Goal: Obtain resource: Download file/media

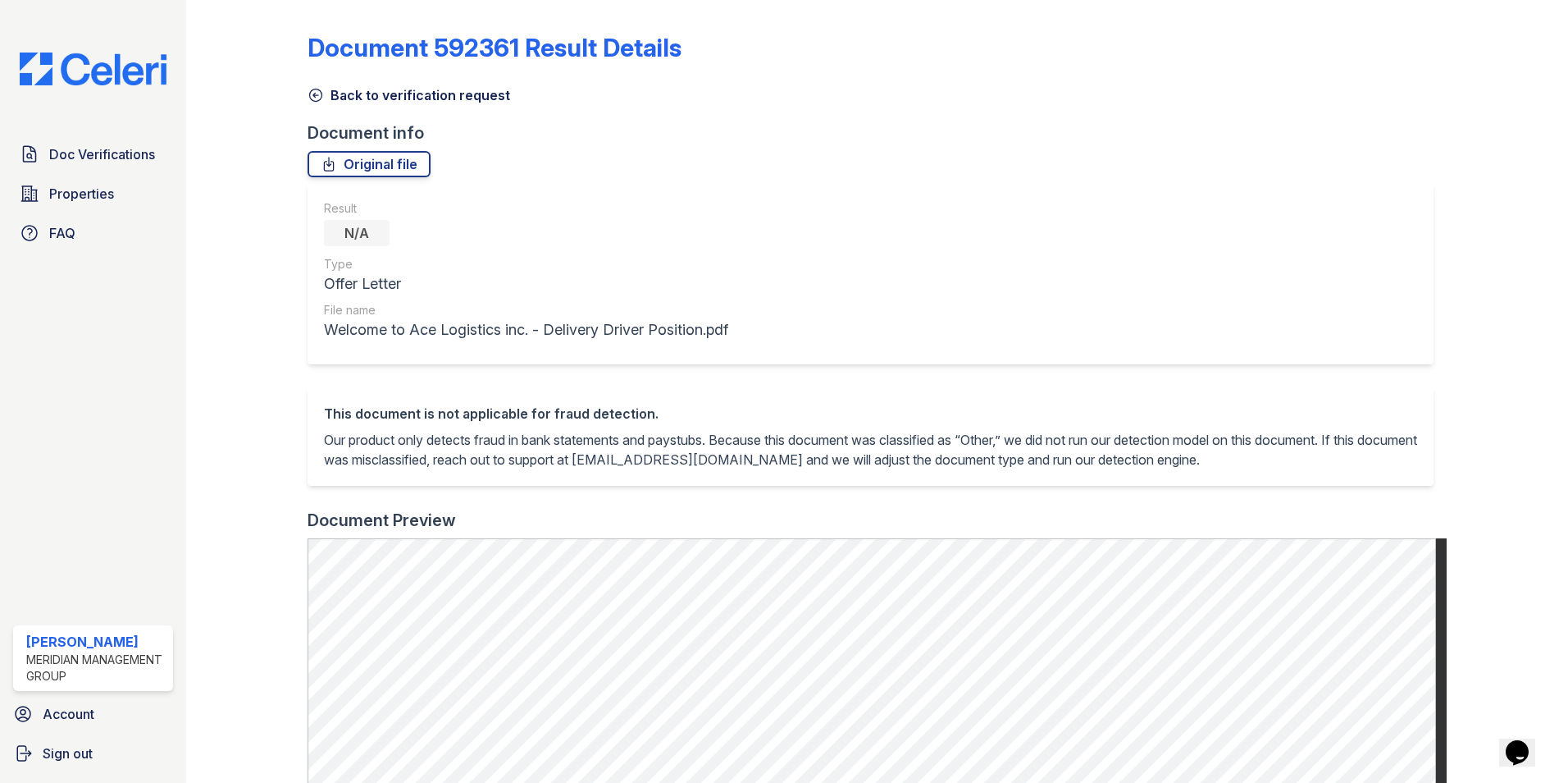
click at [320, 92] on icon at bounding box center [316, 96] width 12 height 12
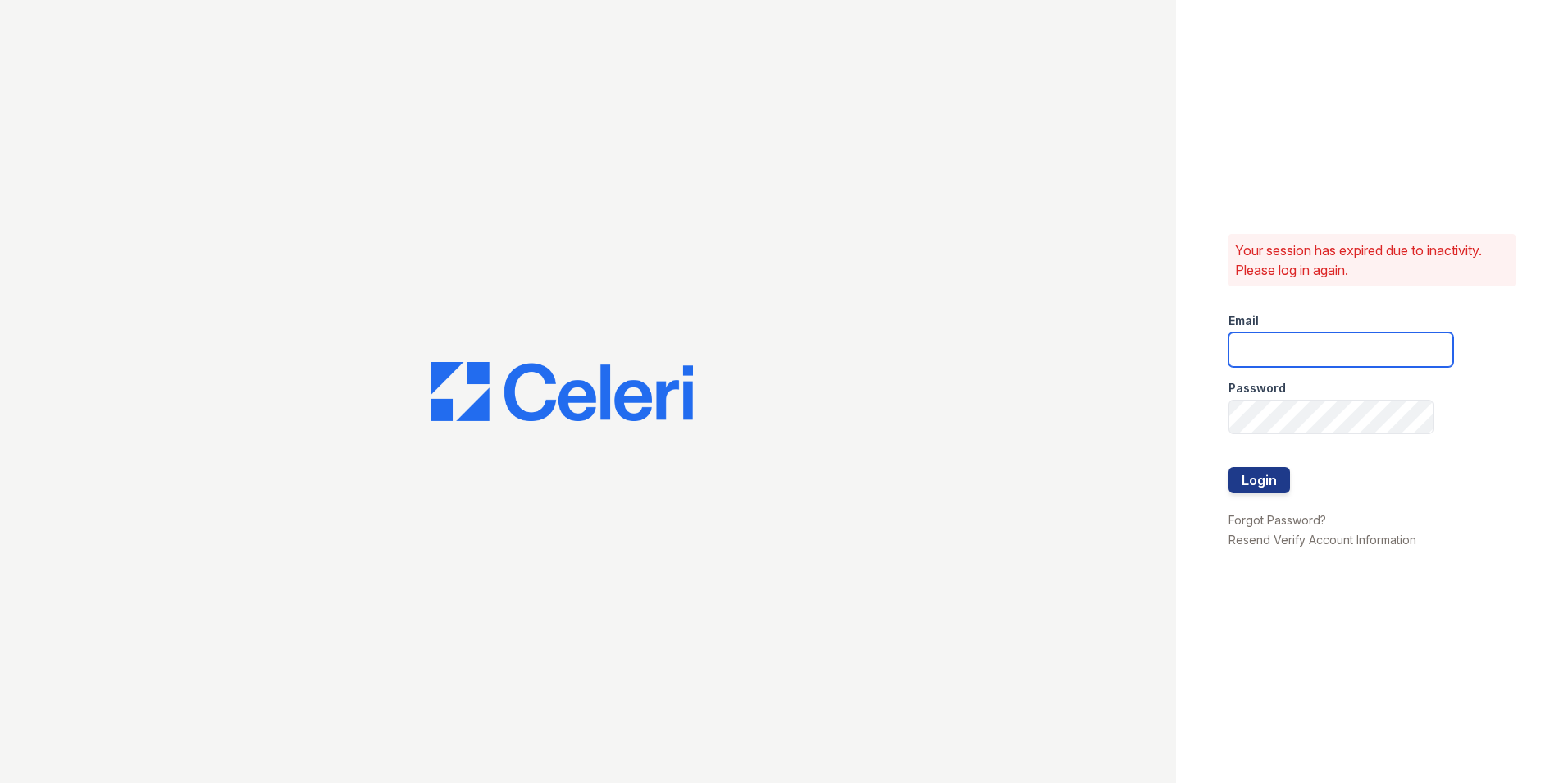
type input "nmendez@mmgmgt.com"
click at [1243, 475] on button "Login" at bounding box center [1259, 480] width 61 height 27
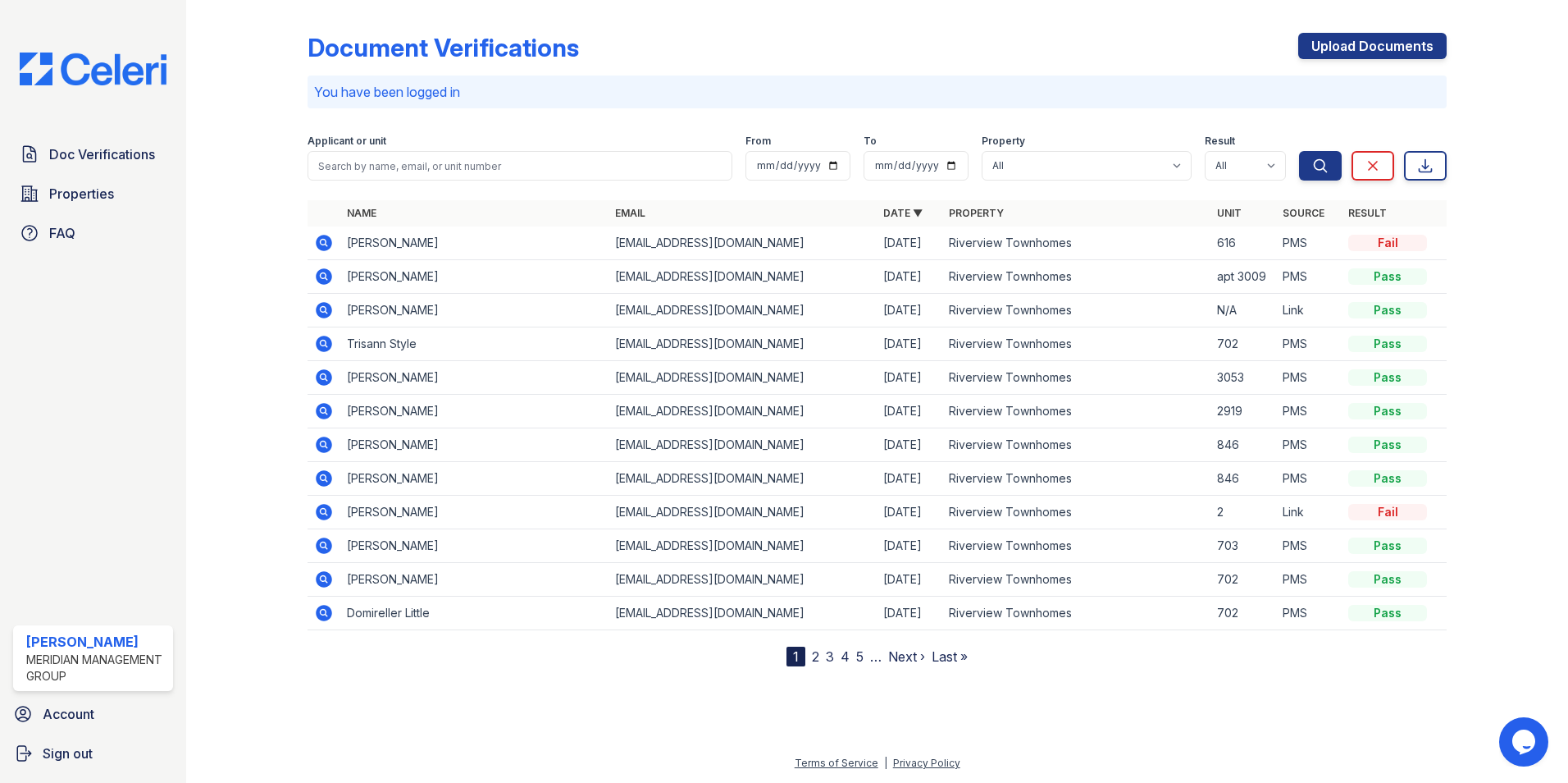
click at [329, 316] on icon at bounding box center [324, 310] width 17 height 17
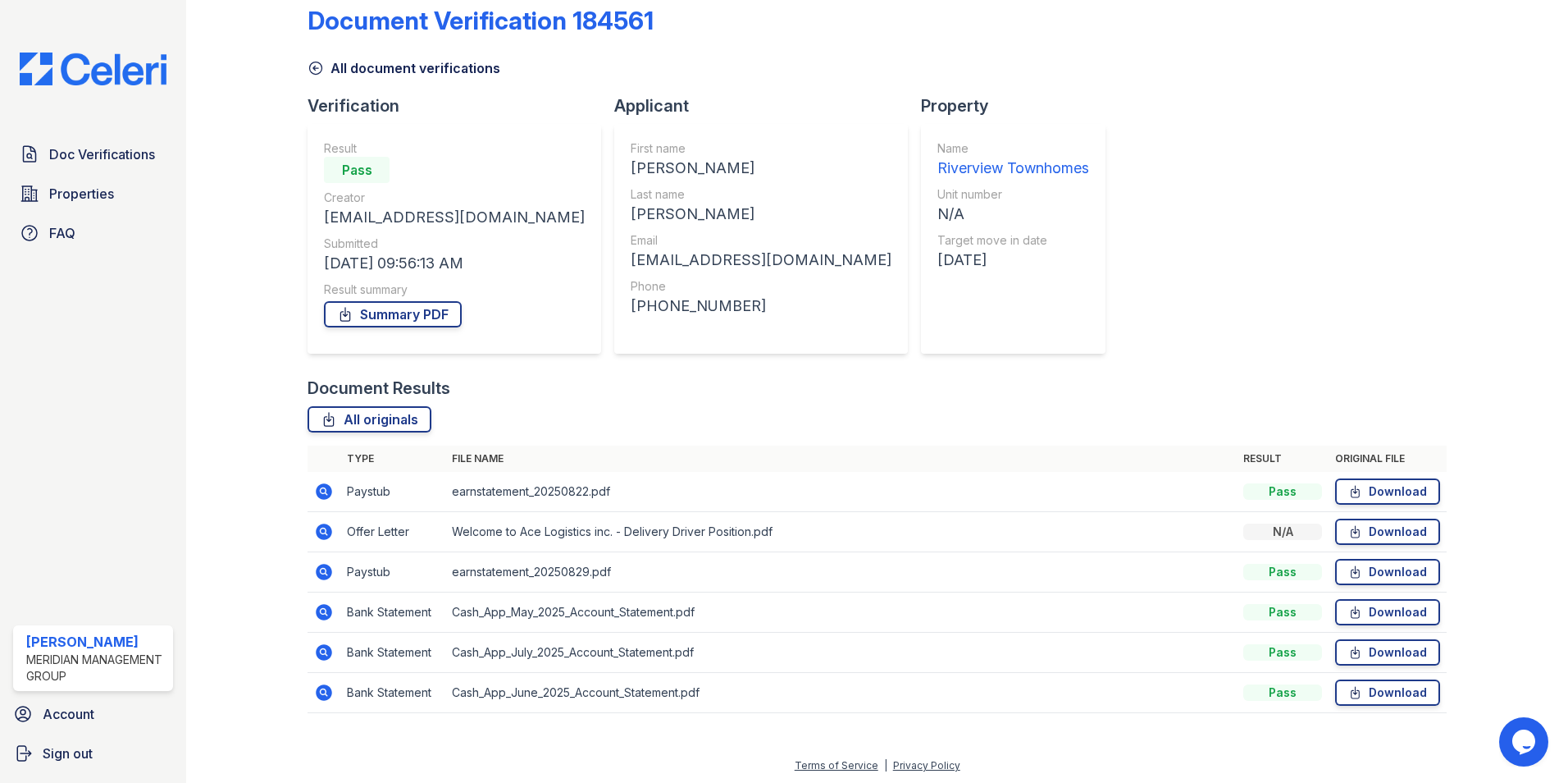
scroll to position [30, 0]
click at [317, 490] on icon at bounding box center [324, 489] width 17 height 17
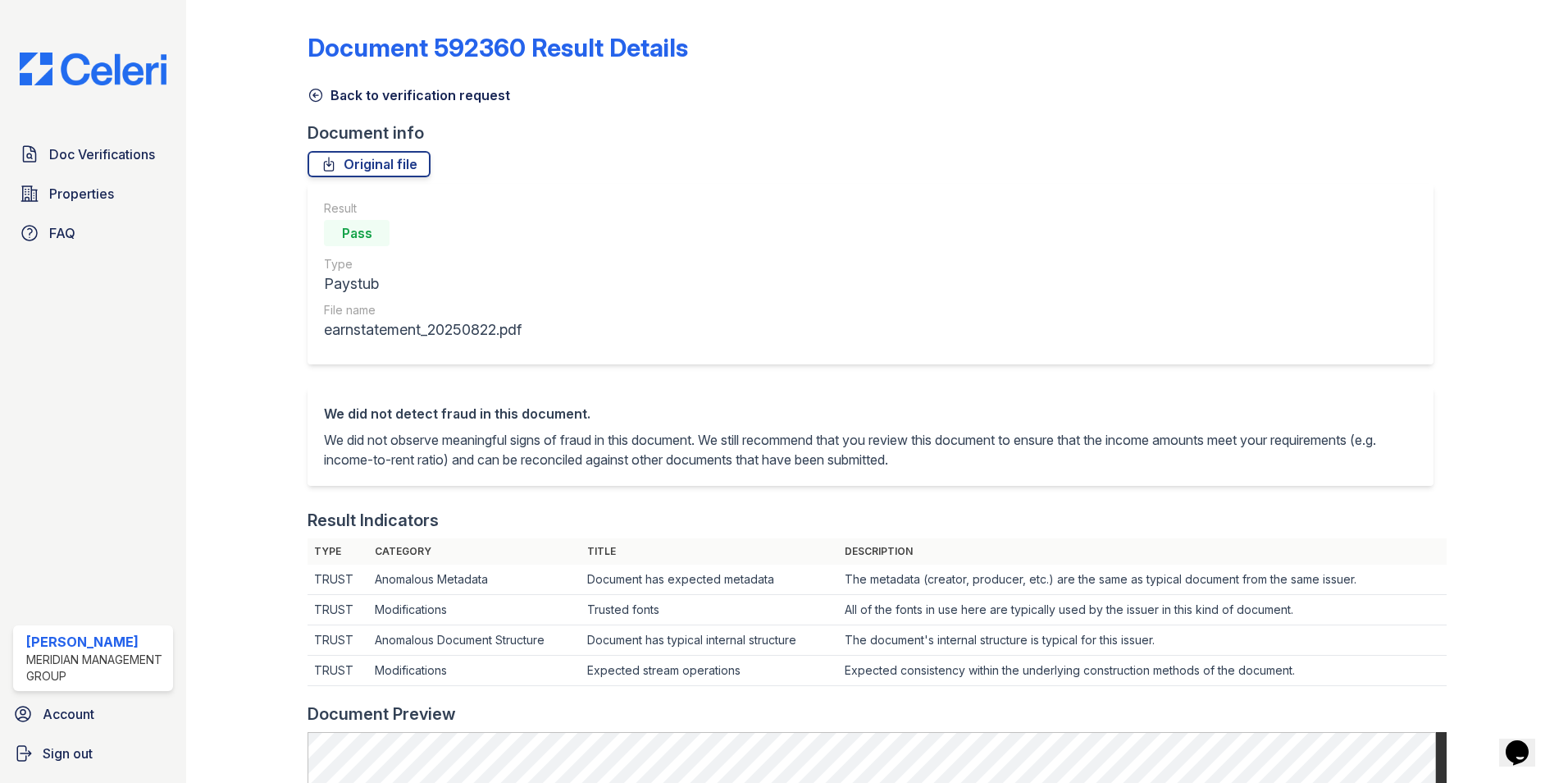
click at [313, 95] on icon at bounding box center [316, 95] width 17 height 17
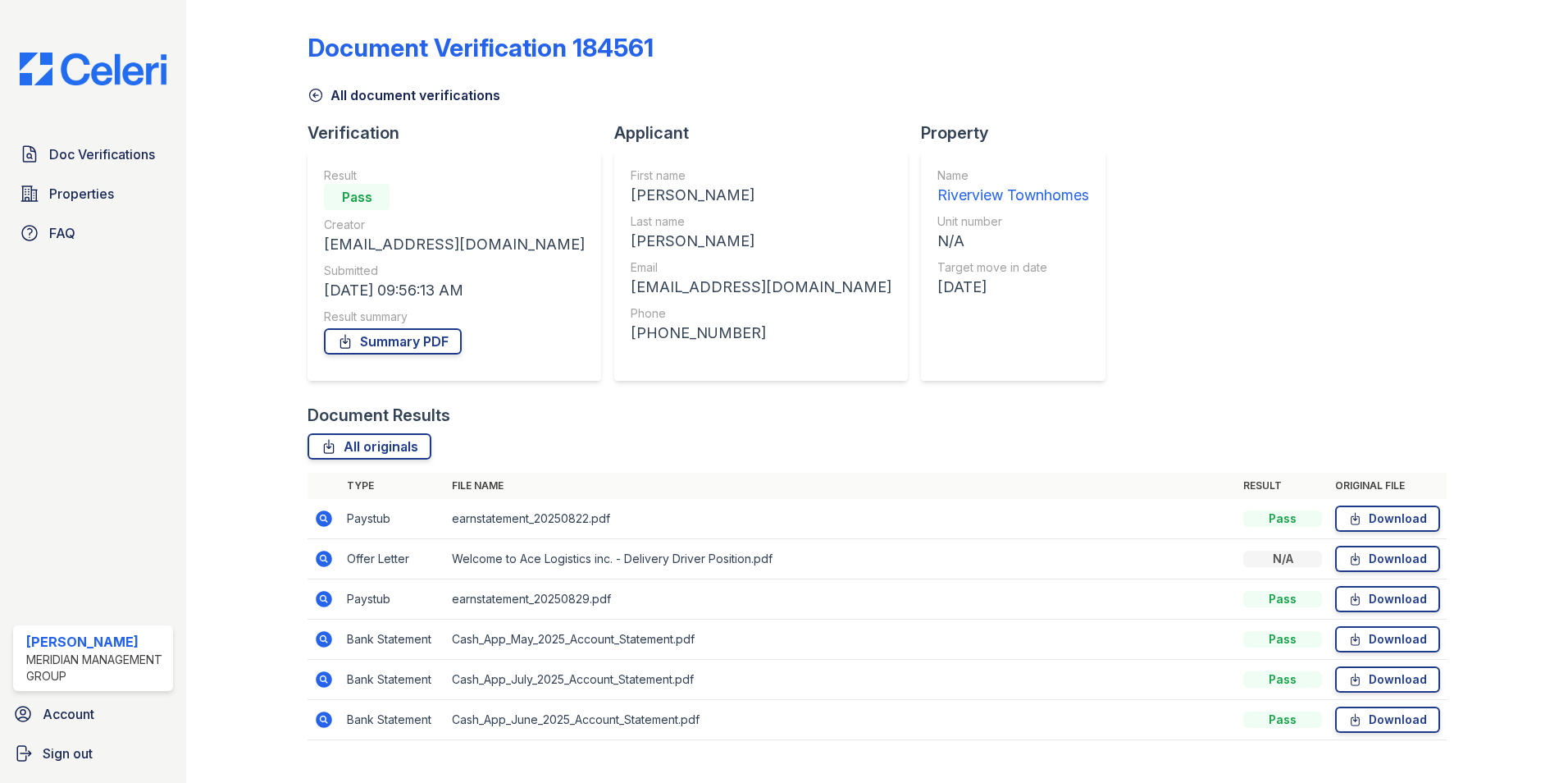
click at [334, 605] on icon at bounding box center [324, 599] width 20 height 20
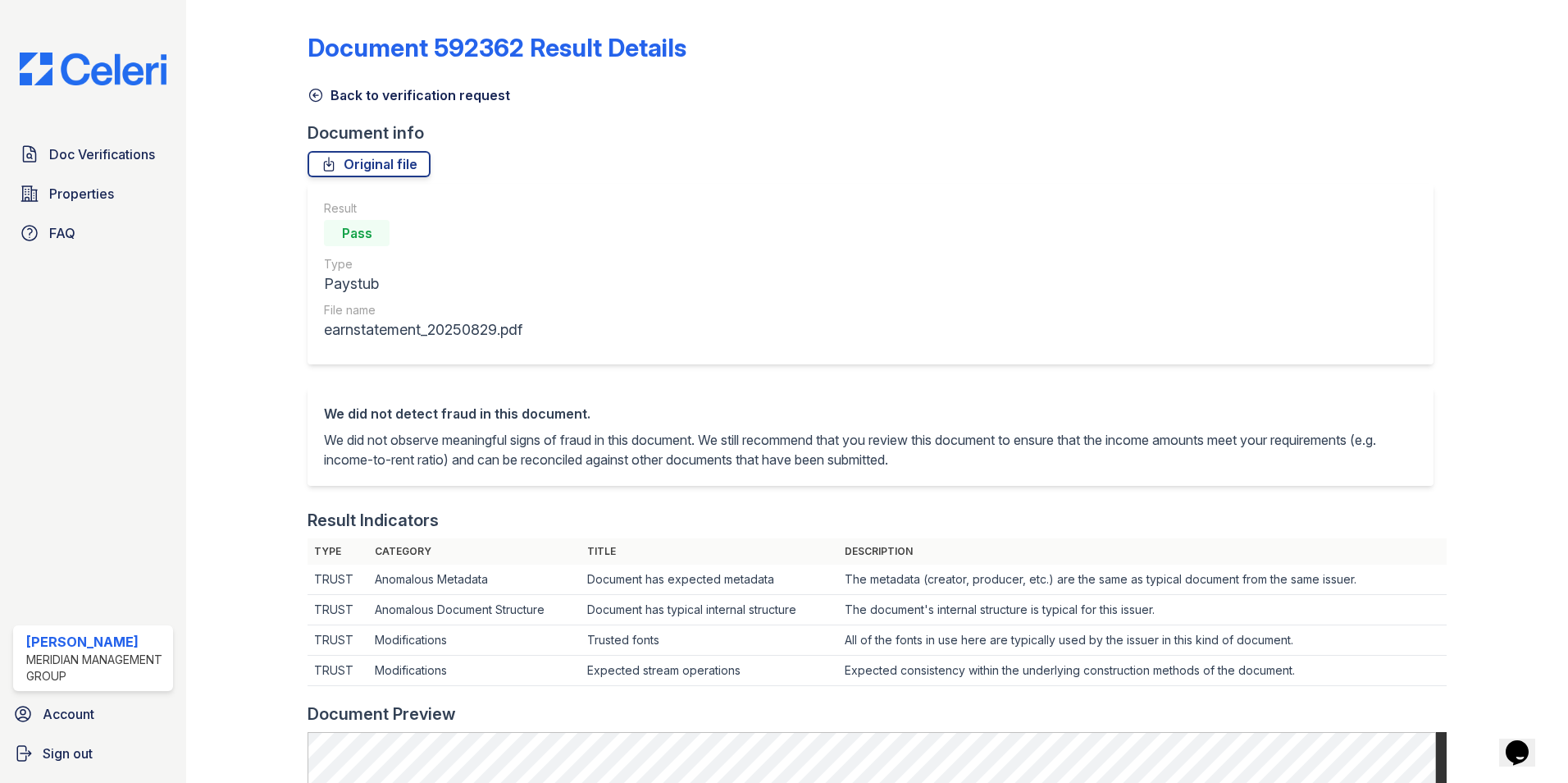
click at [314, 102] on icon at bounding box center [316, 96] width 12 height 12
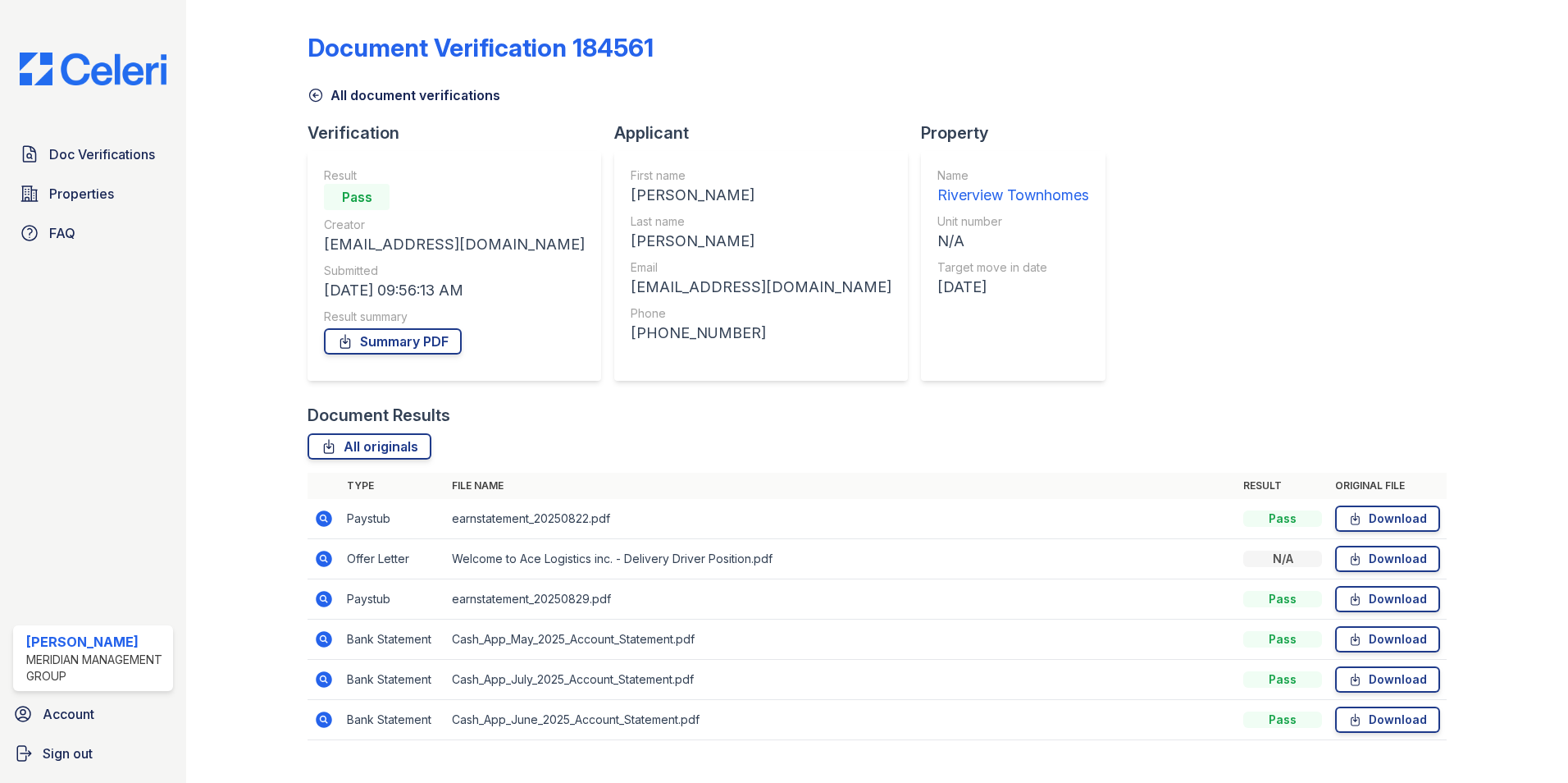
click at [324, 644] on icon at bounding box center [324, 639] width 17 height 17
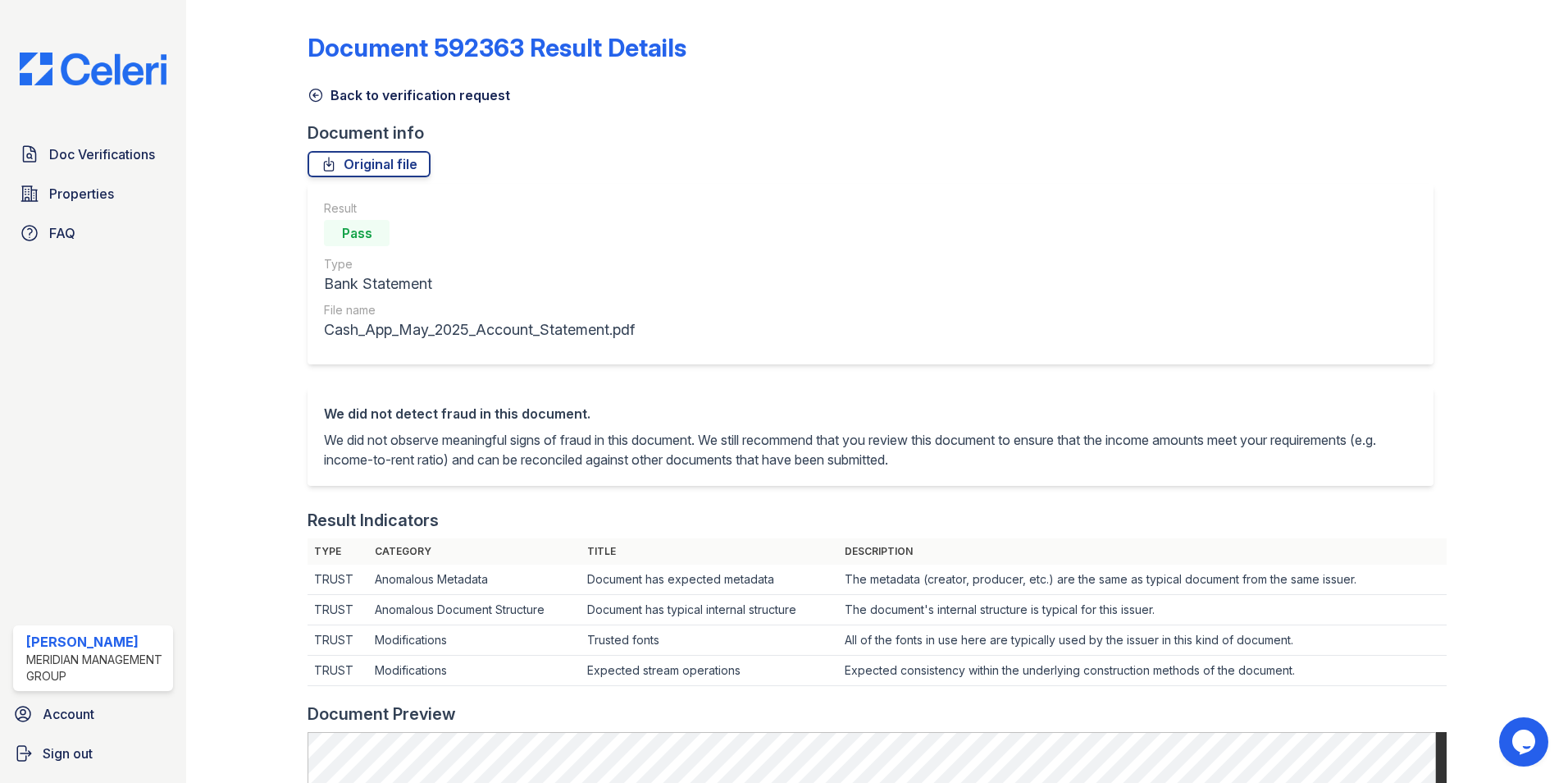
click at [312, 96] on icon at bounding box center [316, 95] width 17 height 17
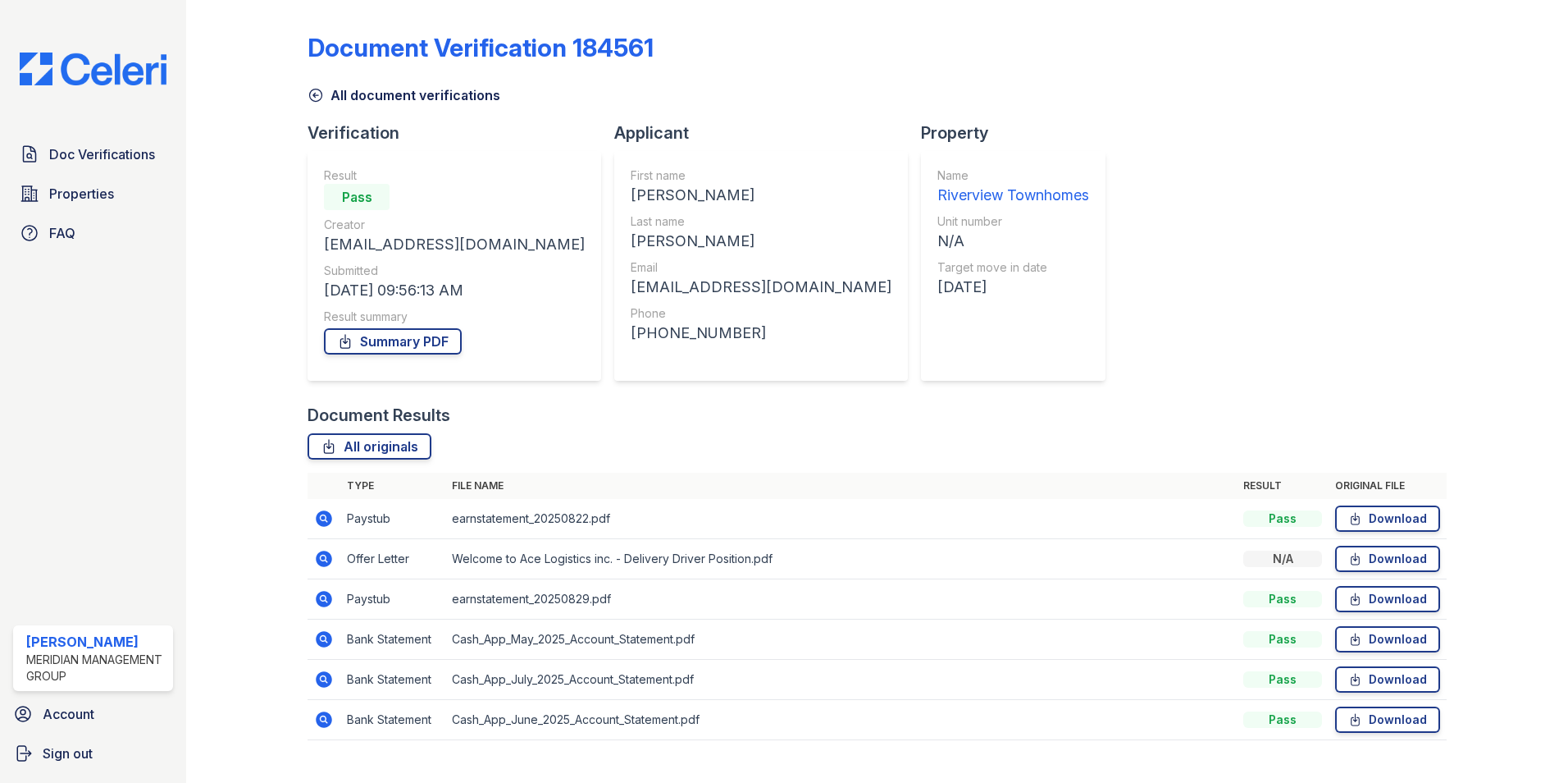
click at [329, 527] on icon at bounding box center [324, 518] width 20 height 20
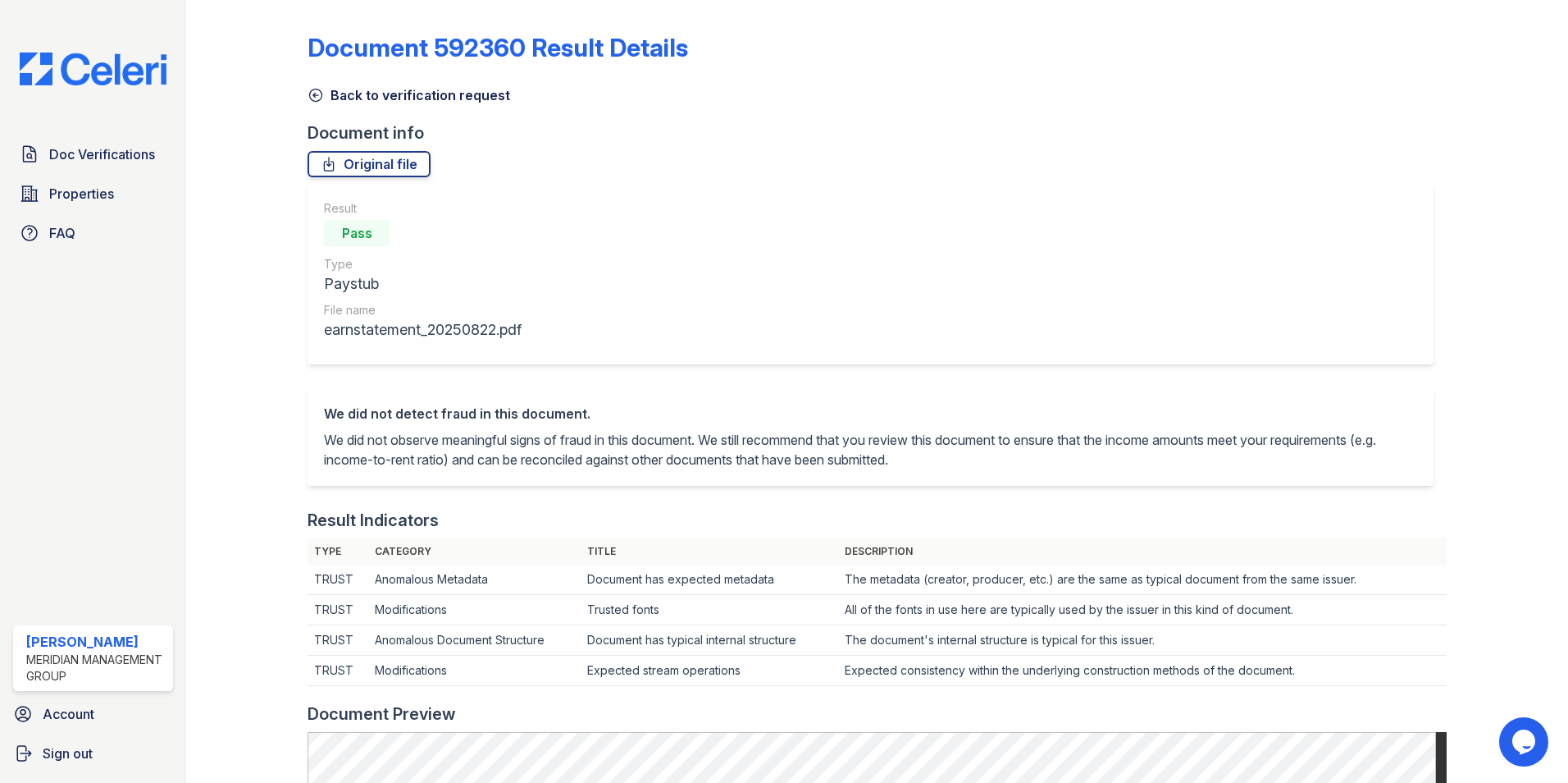
click at [315, 96] on icon at bounding box center [316, 95] width 17 height 17
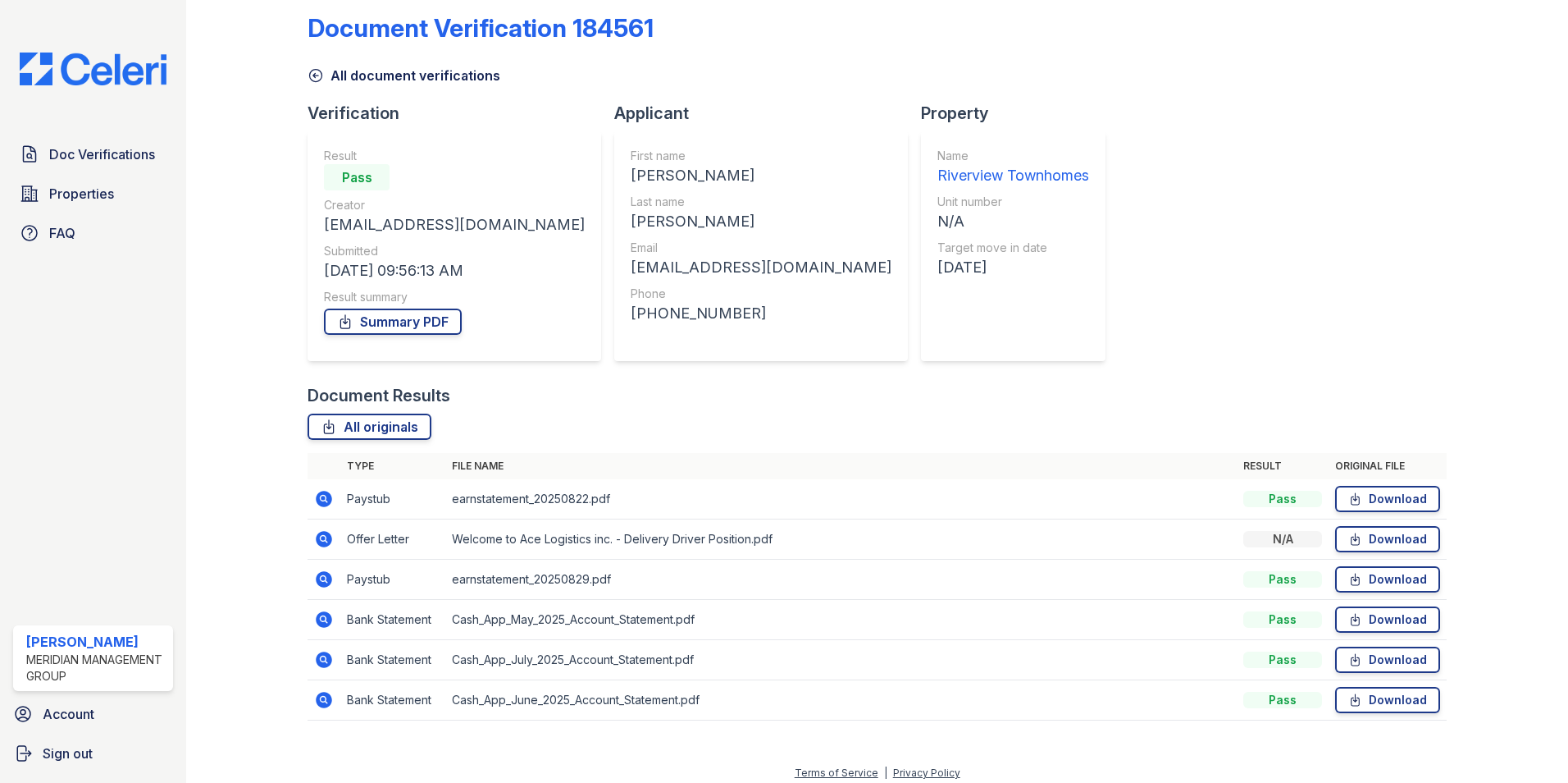
scroll to position [30, 0]
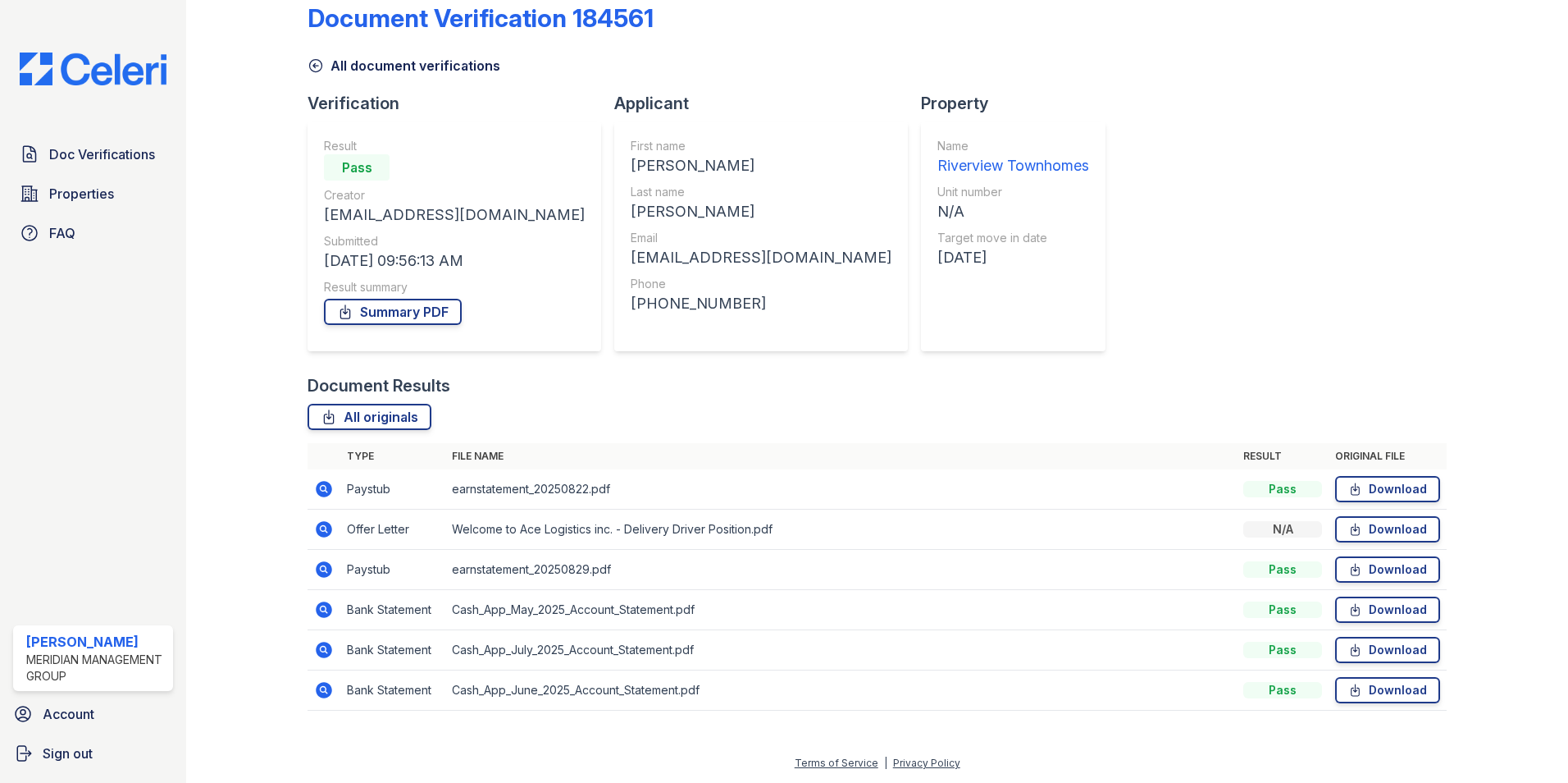
click at [330, 572] on icon at bounding box center [324, 570] width 17 height 17
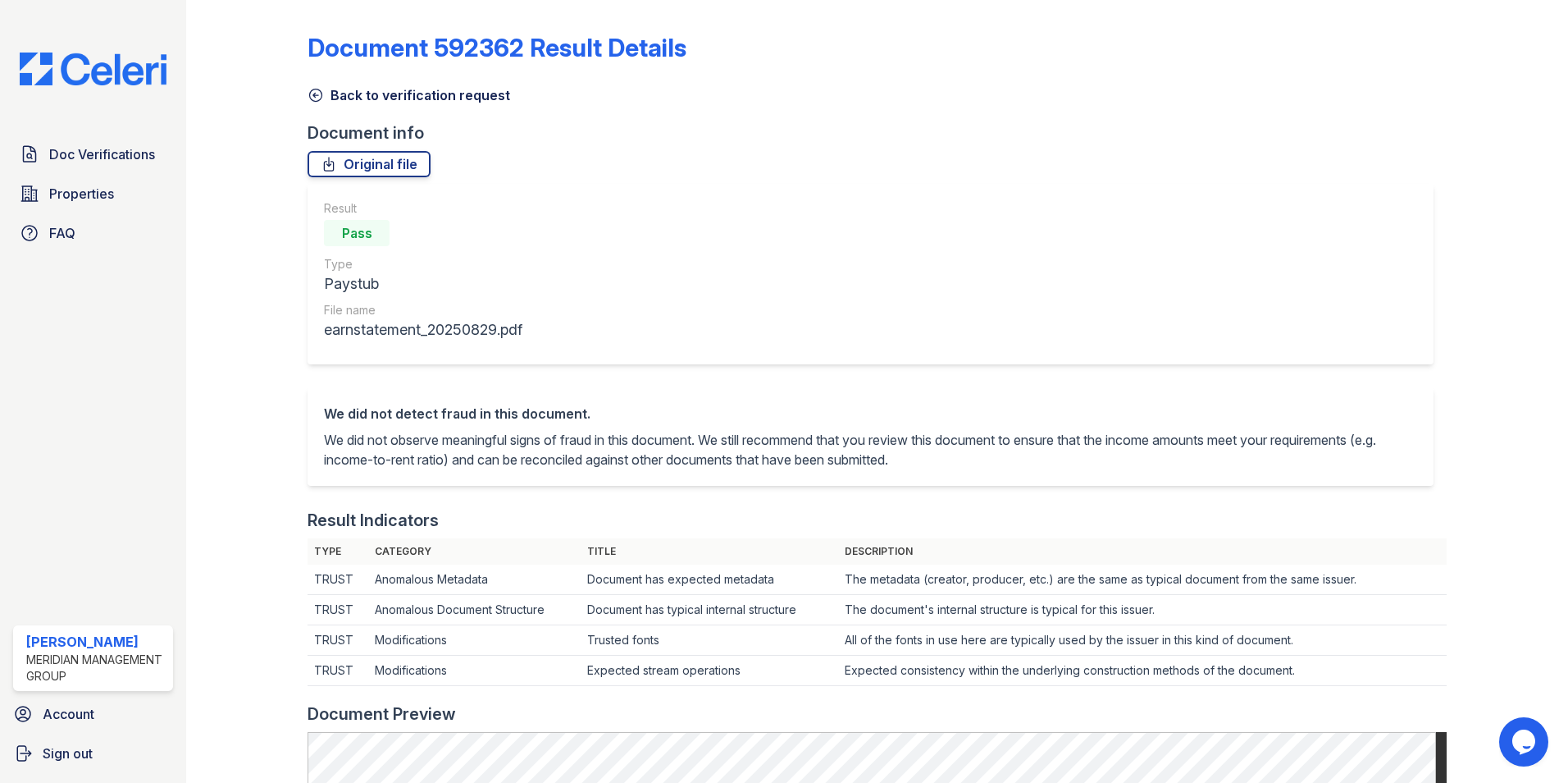
click at [324, 97] on icon at bounding box center [316, 95] width 17 height 17
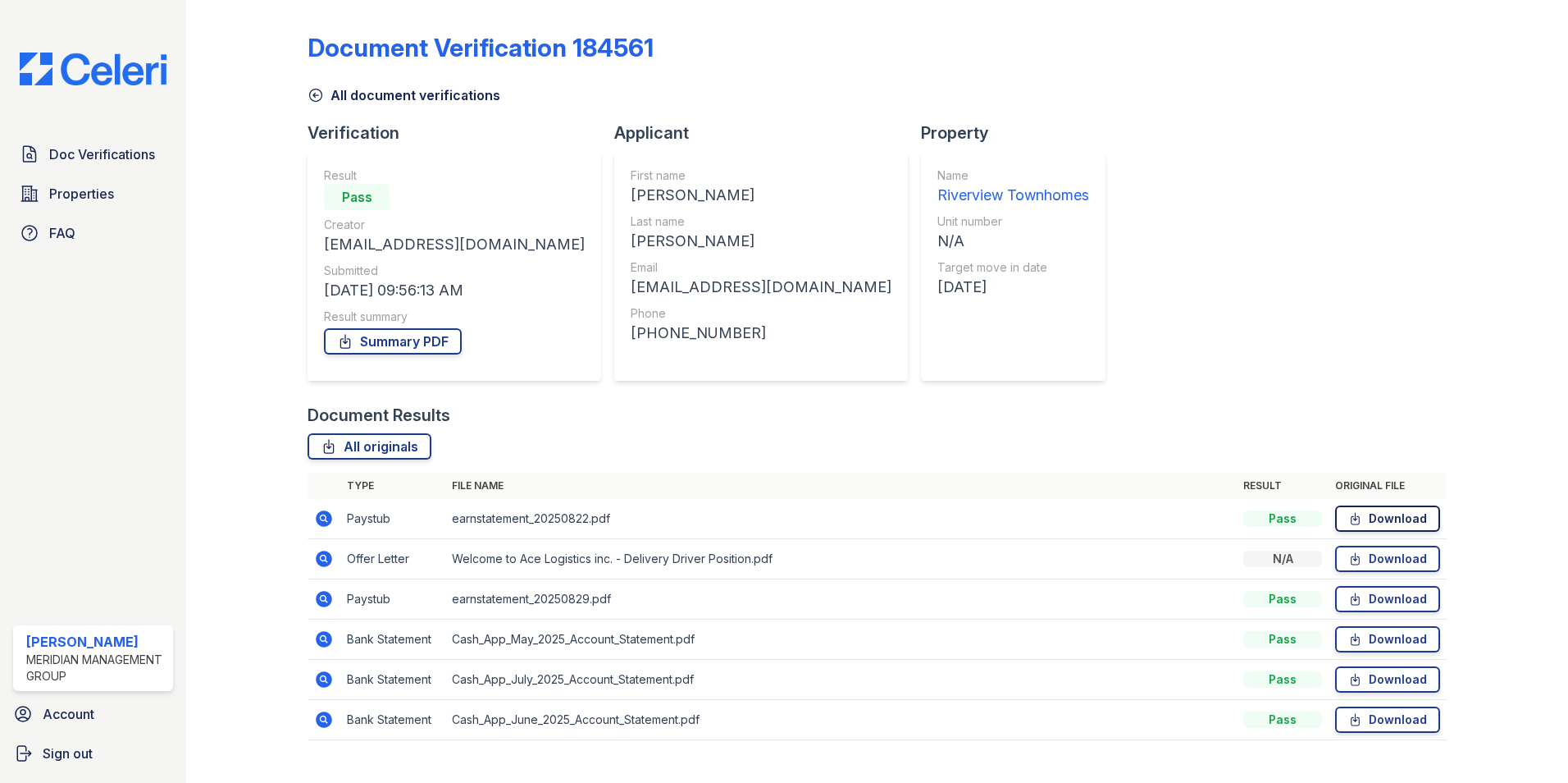
click at [1374, 517] on link "Download" at bounding box center [1387, 518] width 105 height 27
click at [1367, 609] on link "Download" at bounding box center [1387, 599] width 105 height 27
click at [319, 680] on icon at bounding box center [324, 679] width 17 height 17
